Goal: Check status: Check status

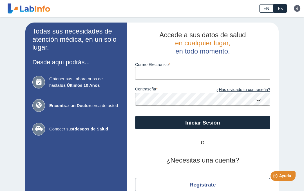
click at [223, 72] on input "Correo Electronico" at bounding box center [202, 73] width 135 height 13
type input "[EMAIL_ADDRESS][DOMAIN_NAME]"
click at [201, 122] on button "Iniciar Sesión" at bounding box center [202, 123] width 135 height 14
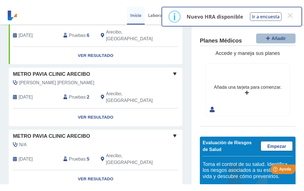
scroll to position [64, 0]
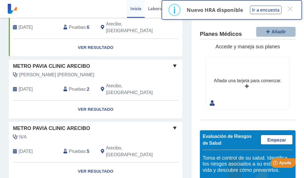
click at [85, 100] on link "Ver Resultado" at bounding box center [96, 109] width 174 height 18
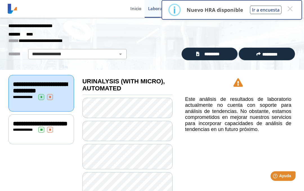
scroll to position [12, 0]
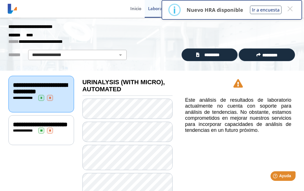
click at [35, 128] on span "**********" at bounding box center [40, 125] width 55 height 6
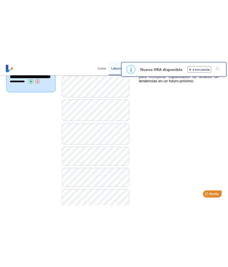
scroll to position [116, 0]
